Goal: Navigation & Orientation: Find specific page/section

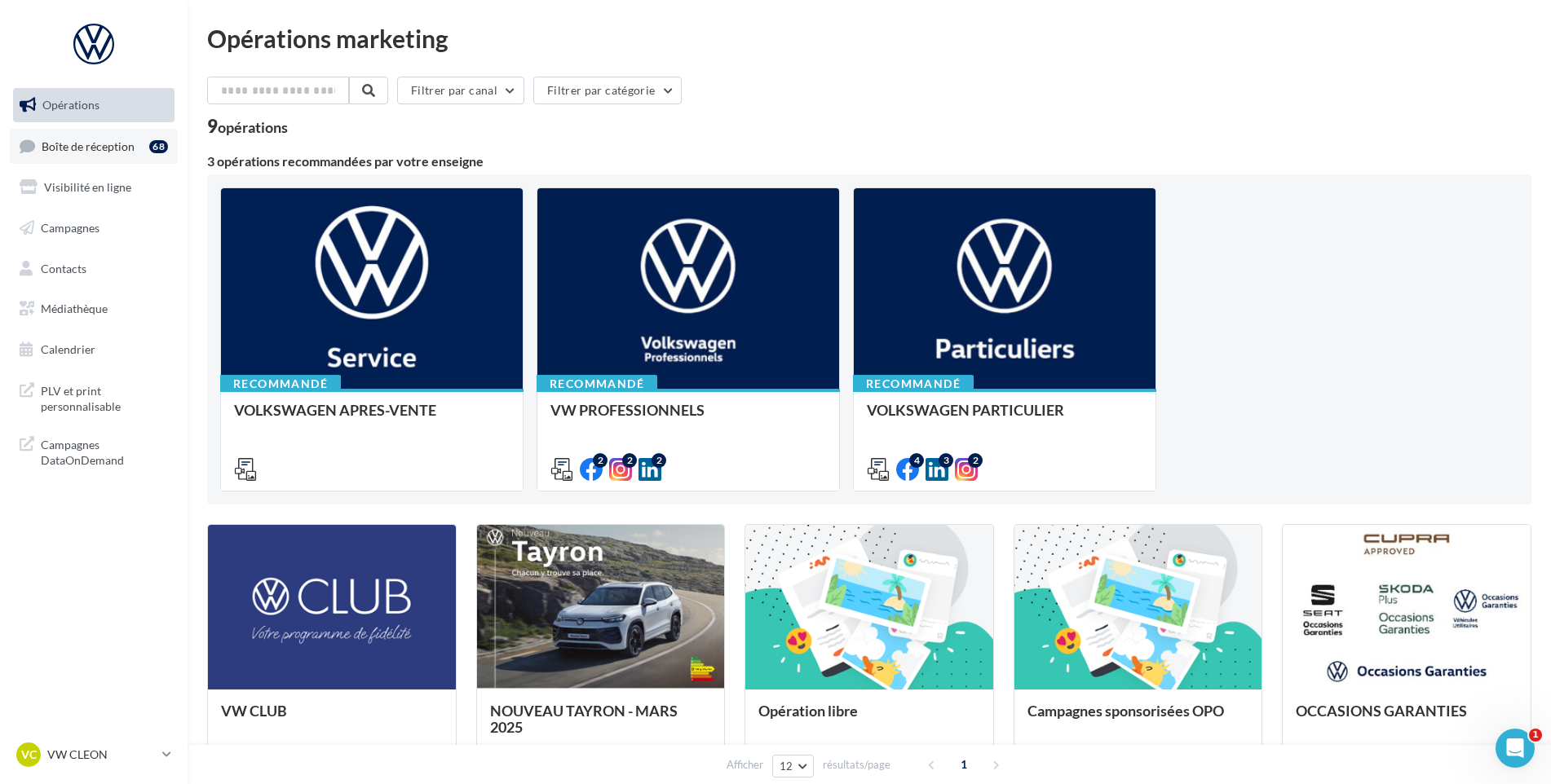
click at [39, 150] on link "Boîte de réception 68" at bounding box center [94, 146] width 168 height 35
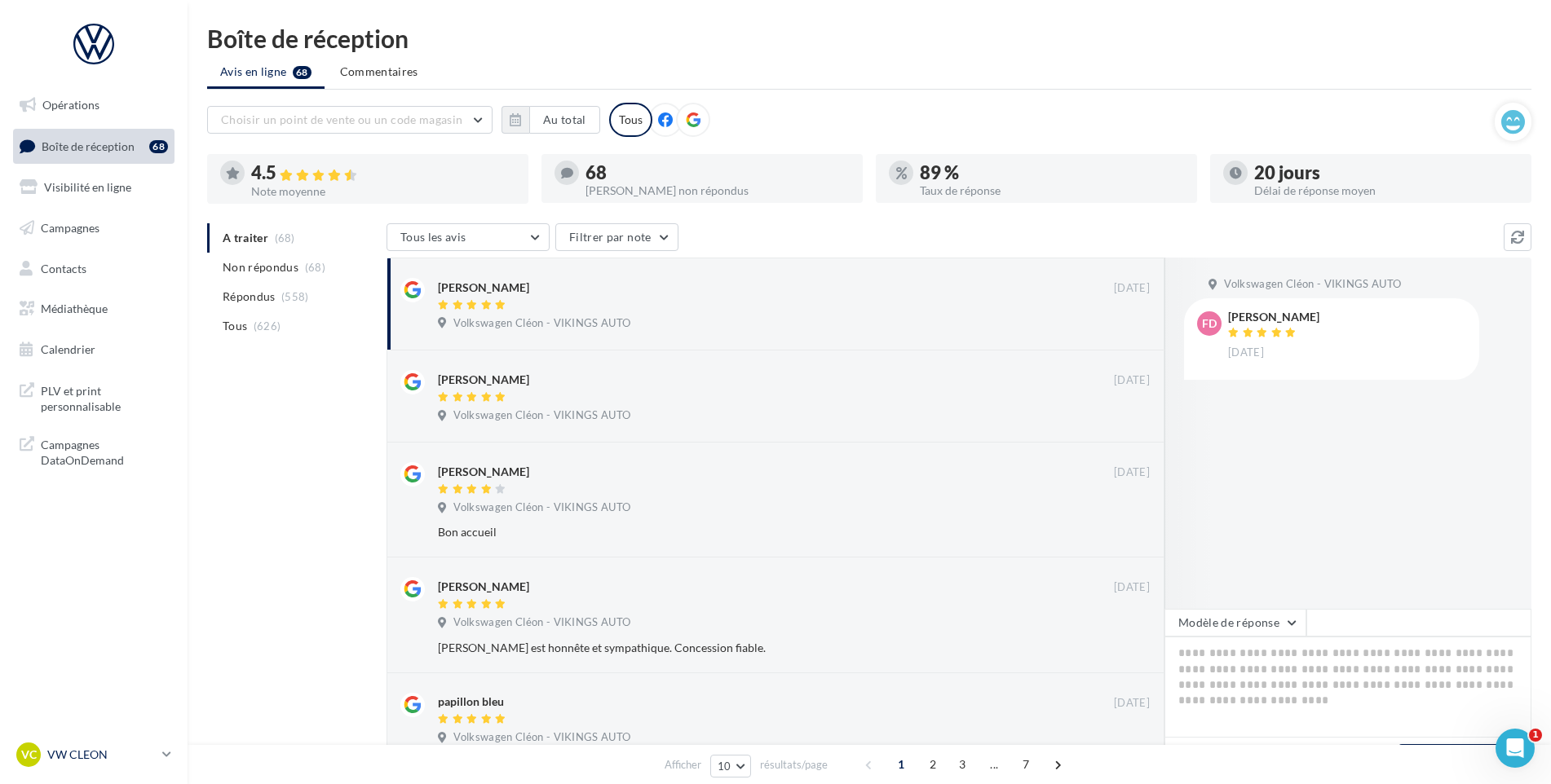
click at [127, 735] on nav "Opérations Boîte de réception 68 Visibilité en ligne Campagnes Contacts Médiath…" at bounding box center [93, 392] width 187 height 784
click at [121, 745] on div "VC VW CLEON vw-cle-vau" at bounding box center [86, 755] width 139 height 25
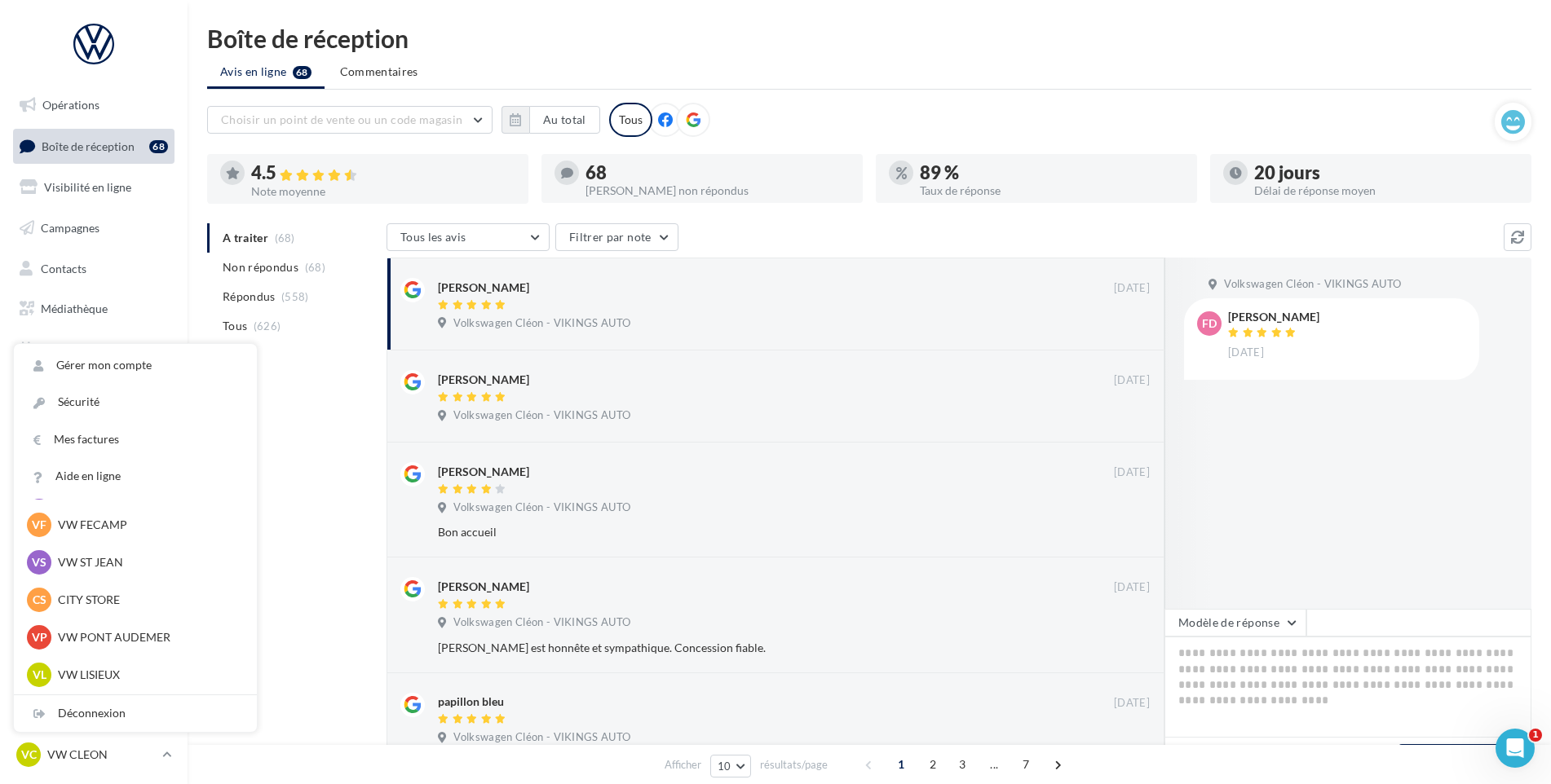
scroll to position [489, 0]
click at [132, 562] on p "VW COUTANCES" at bounding box center [147, 562] width 180 height 17
